Goal: Communication & Community: Answer question/provide support

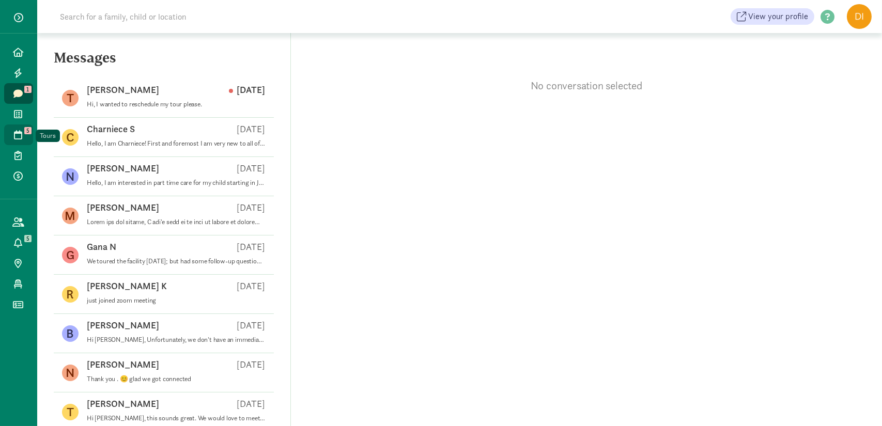
click at [14, 141] on link "Tours 5" at bounding box center [18, 135] width 29 height 21
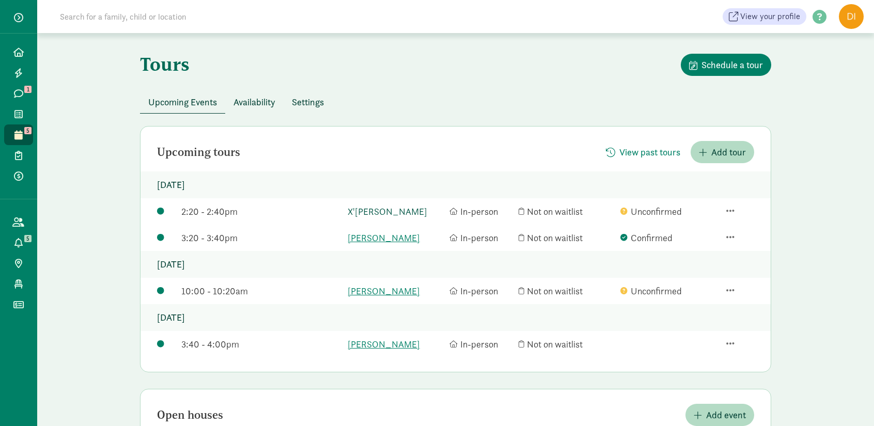
click at [368, 211] on link "X'Zayveon Engelhart" at bounding box center [396, 212] width 97 height 14
click at [14, 99] on link "Messages 1" at bounding box center [18, 93] width 29 height 21
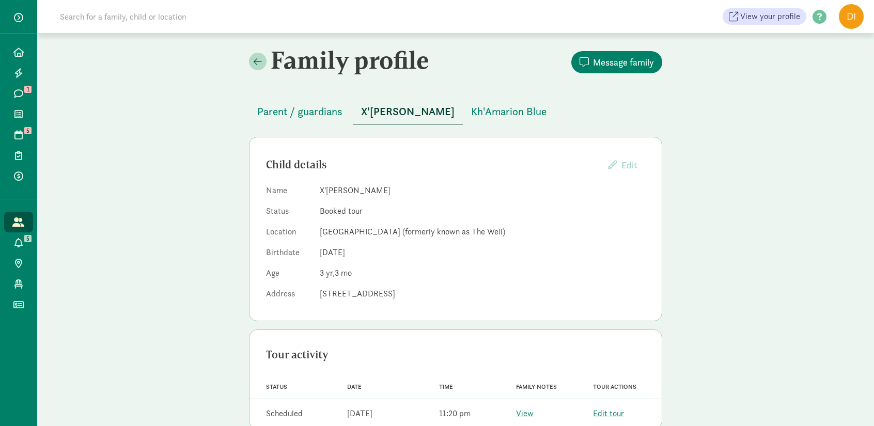
scroll to position [23, 0]
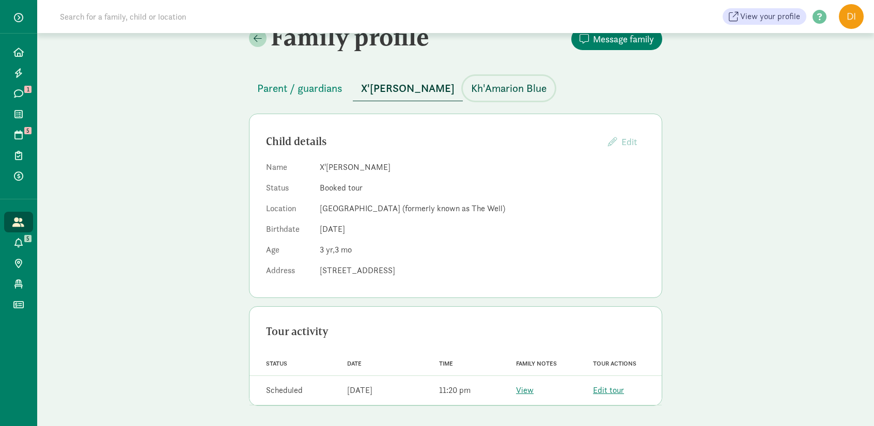
click at [530, 91] on span "Kh'Amarion Blue" at bounding box center [508, 88] width 75 height 17
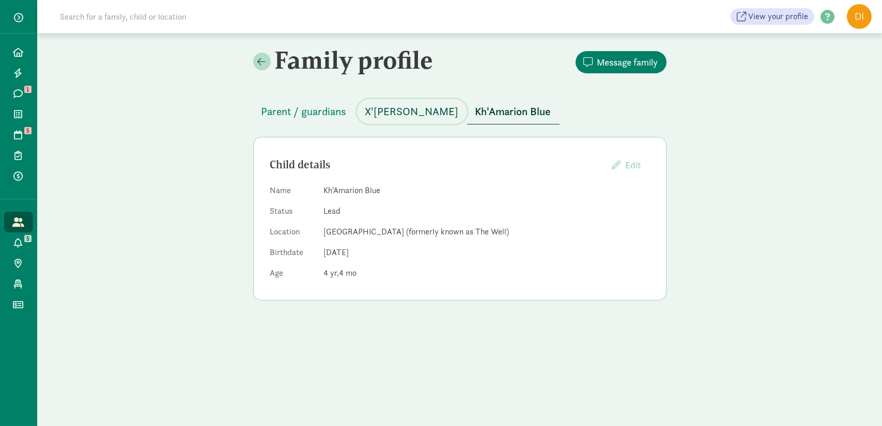
click at [416, 116] on span "X'Zayveon Engelhart" at bounding box center [412, 111] width 94 height 17
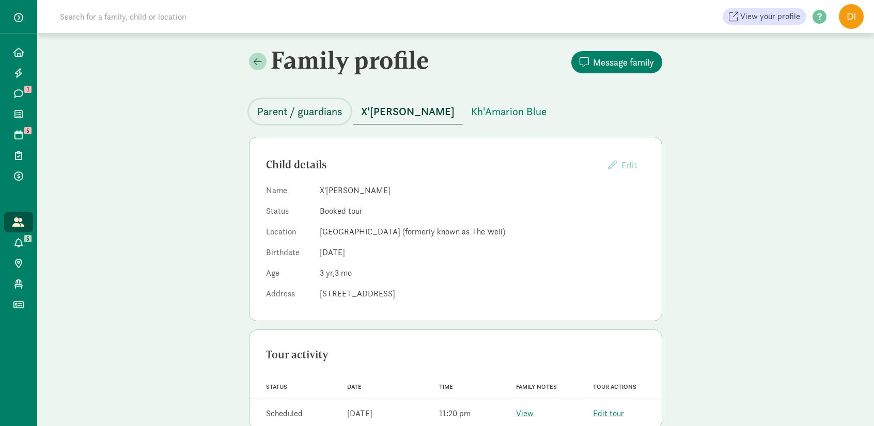
click at [306, 114] on span "Parent / guardians" at bounding box center [299, 111] width 85 height 17
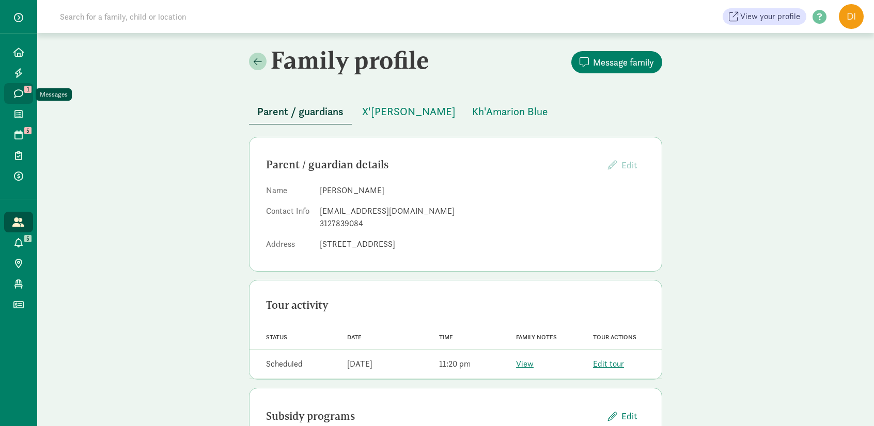
click at [18, 98] on link "Messages 1" at bounding box center [18, 93] width 29 height 21
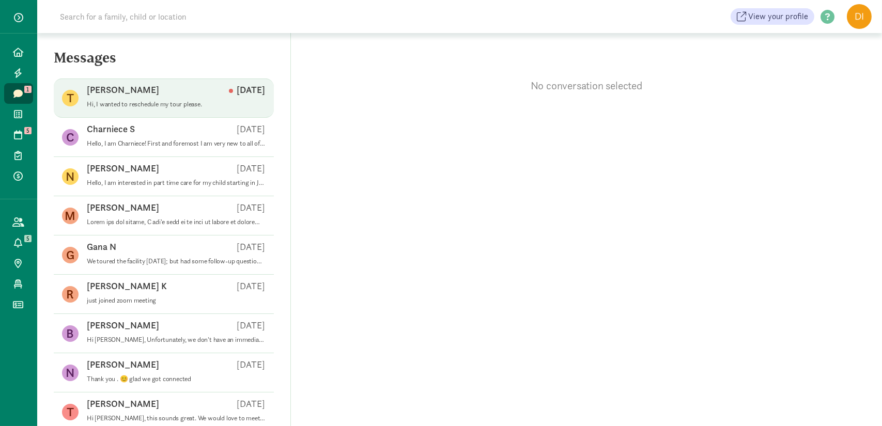
click at [157, 101] on p "Hi, I wanted to reschedule my tour please." at bounding box center [176, 104] width 179 height 8
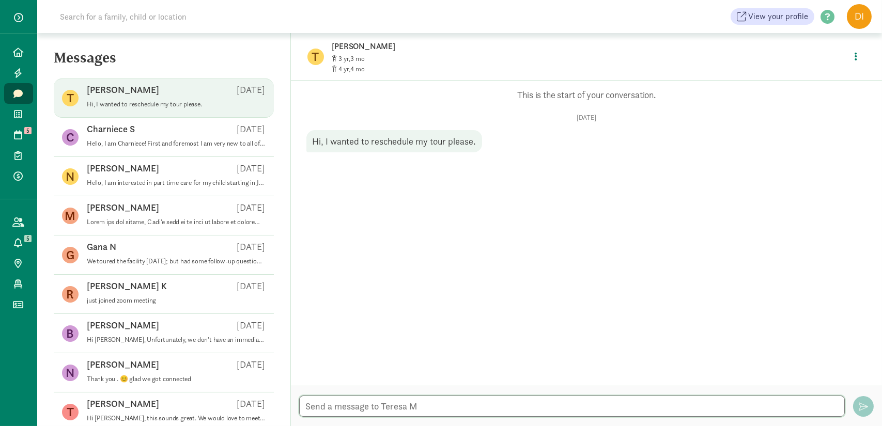
click at [403, 408] on textarea at bounding box center [572, 406] width 546 height 21
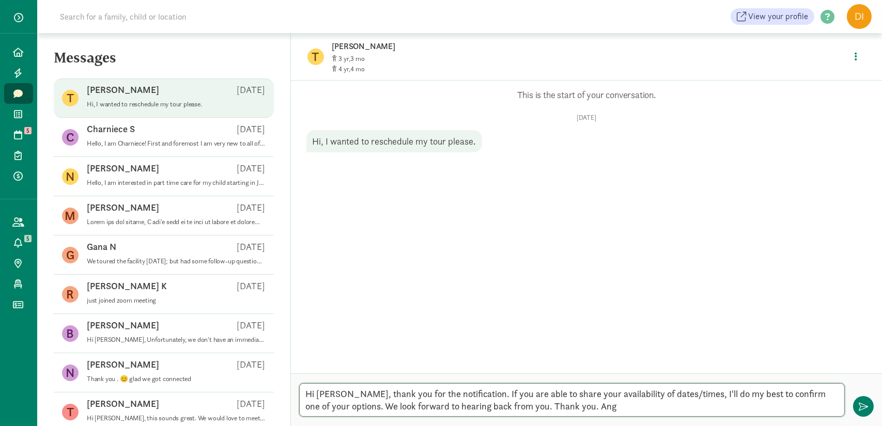
type textarea "Hi [PERSON_NAME], thank you for the notification. If you are able to share your…"
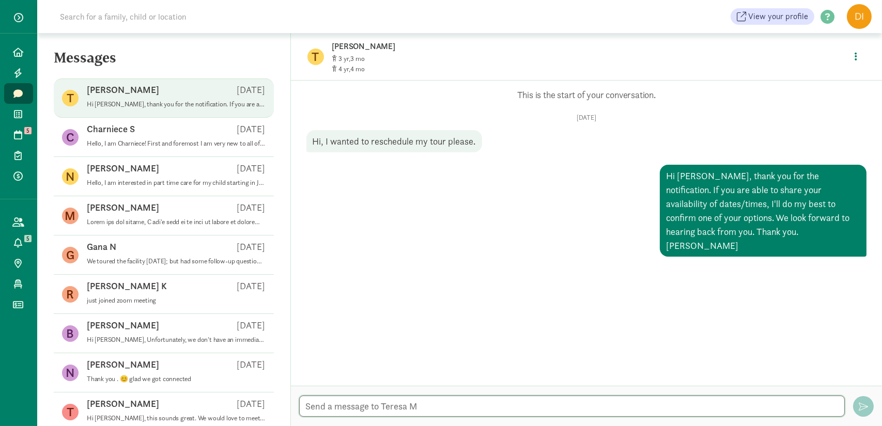
click at [584, 409] on textarea at bounding box center [572, 406] width 546 height 21
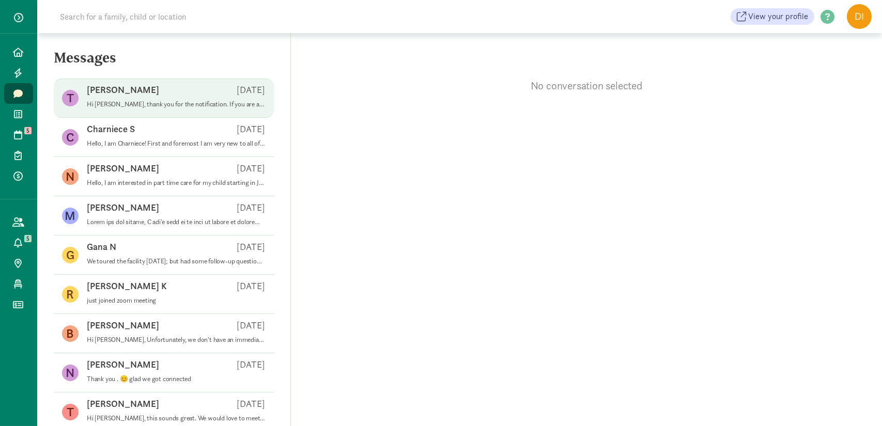
click at [135, 106] on p "Hi [PERSON_NAME], thank you for the notification. If you are able to share your…" at bounding box center [176, 104] width 179 height 8
